Goal: Check status: Check status

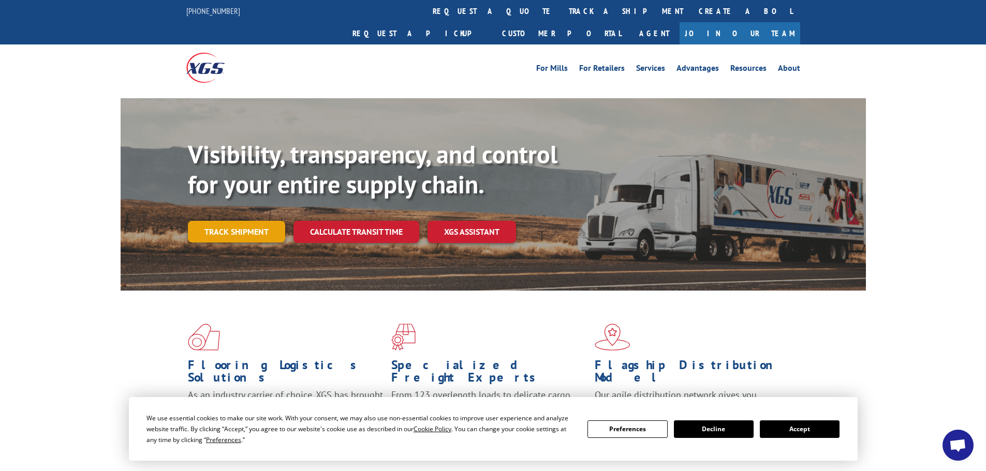
click at [220, 221] on link "Track shipment" at bounding box center [236, 232] width 97 height 22
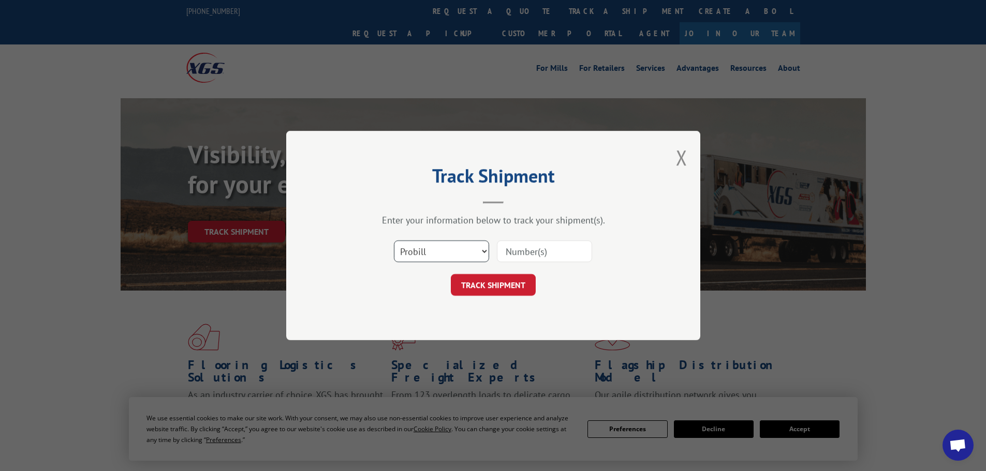
click at [448, 249] on select "Select category... Probill BOL PO" at bounding box center [441, 252] width 95 height 22
select select "bol"
click at [394, 241] on select "Select category... Probill BOL PO" at bounding box center [441, 252] width 95 height 22
click at [503, 255] on input at bounding box center [544, 252] width 95 height 22
paste input "09480300000423941"
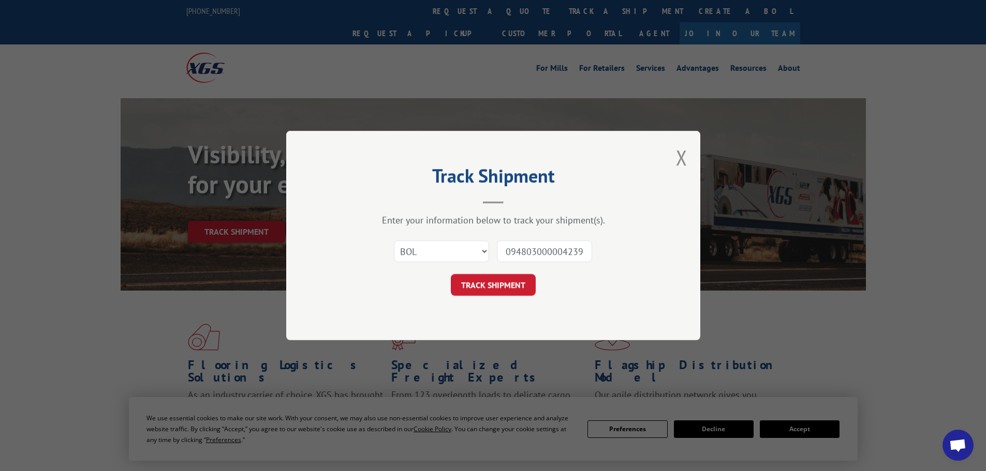
scroll to position [0, 8]
type input "09480300000423941"
click at [475, 285] on button "TRACK SHIPMENT" at bounding box center [493, 285] width 85 height 22
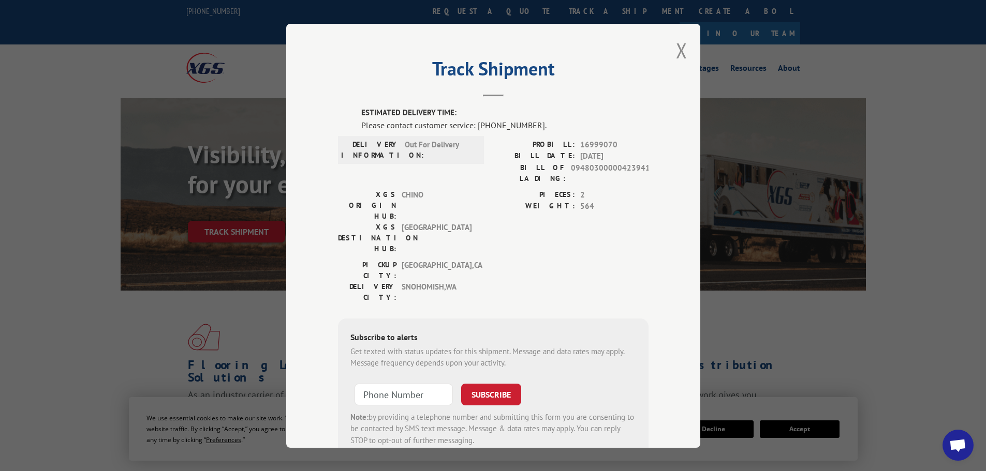
click at [687, 50] on div "Track Shipment ESTIMATED DELIVERY TIME: Please contact customer service: (844) …" at bounding box center [493, 236] width 414 height 424
click at [680, 53] on button "Close modal" at bounding box center [681, 50] width 11 height 27
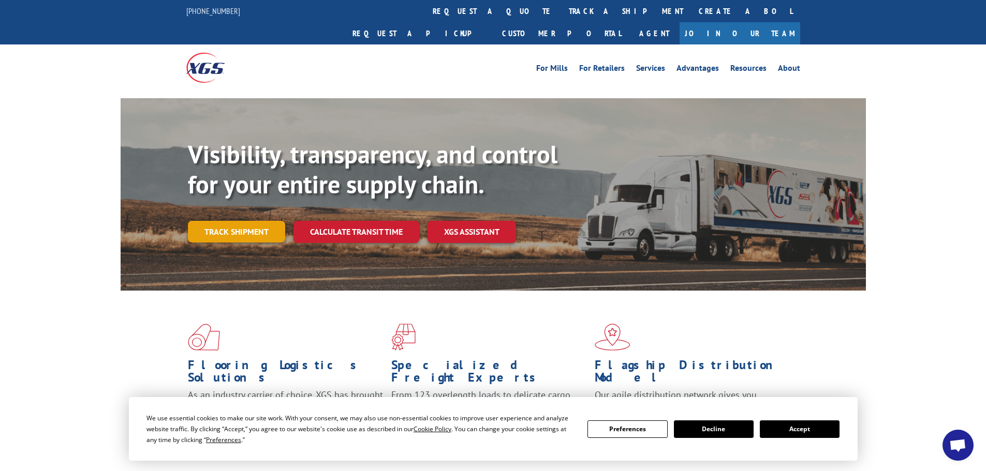
click at [231, 221] on link "Track shipment" at bounding box center [236, 232] width 97 height 22
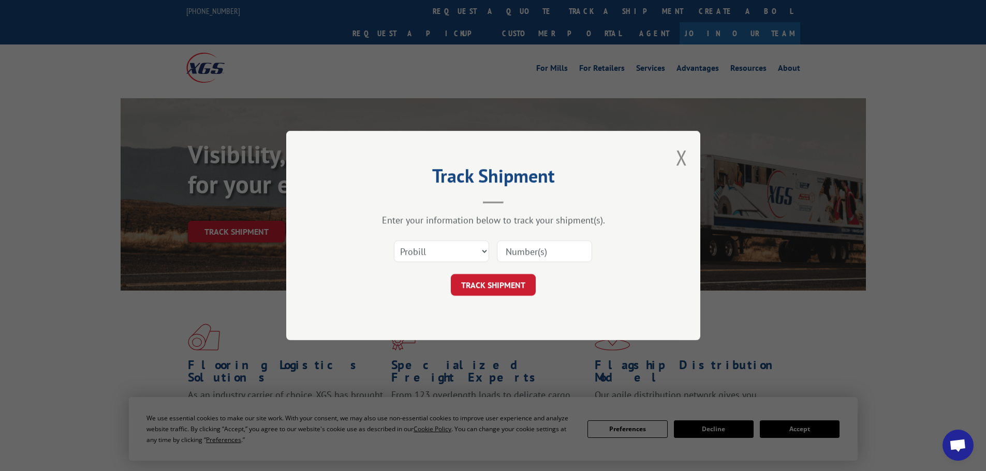
click at [529, 257] on input at bounding box center [544, 252] width 95 height 22
paste input "16999088"
type input "16999088"
click at [451, 274] on button "TRACK SHIPMENT" at bounding box center [493, 285] width 85 height 22
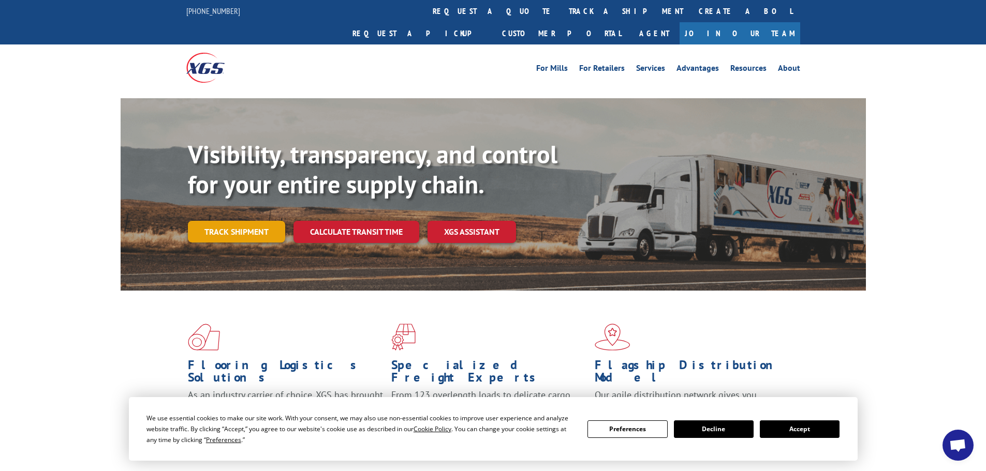
click at [246, 221] on link "Track shipment" at bounding box center [236, 232] width 97 height 22
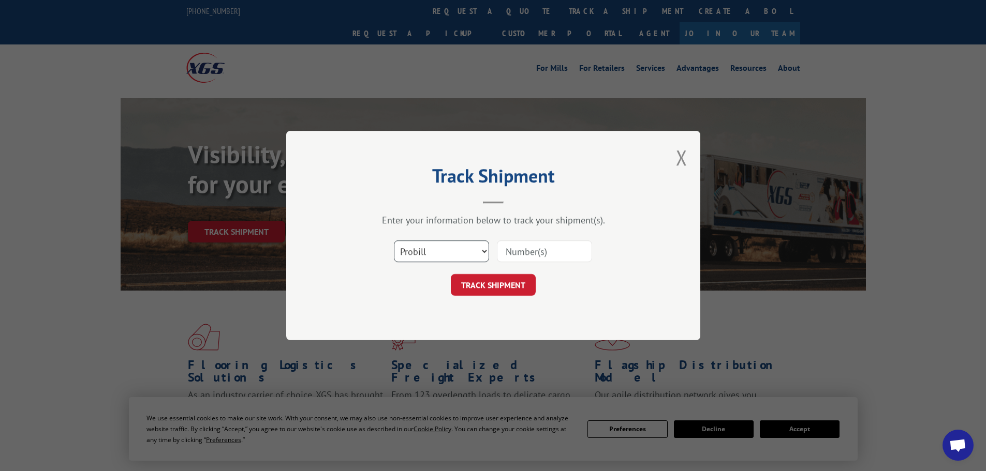
click at [481, 256] on select "Select category... Probill BOL PO" at bounding box center [441, 252] width 95 height 22
click at [394, 241] on select "Select category... Probill BOL PO" at bounding box center [441, 252] width 95 height 22
click at [508, 254] on input at bounding box center [544, 252] width 95 height 22
paste input "16999088"
type input "16999088"
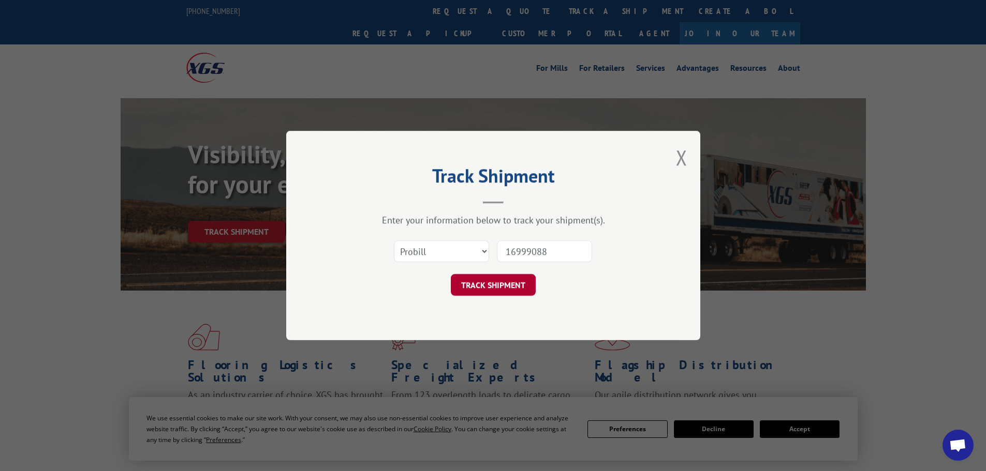
click button "TRACK SHIPMENT" at bounding box center [493, 285] width 85 height 22
